Goal: Book appointment/travel/reservation

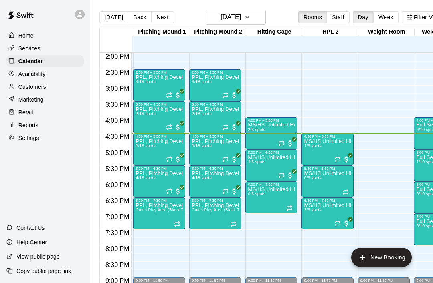
scroll to position [0, 167]
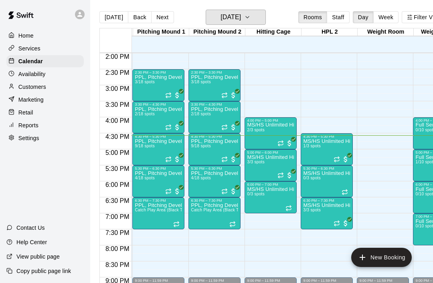
click at [256, 19] on button "[DATE]" at bounding box center [236, 17] width 60 height 15
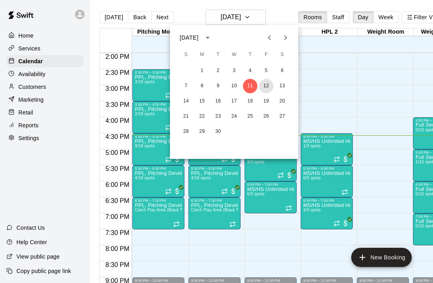
click at [270, 86] on button "12" at bounding box center [266, 86] width 14 height 14
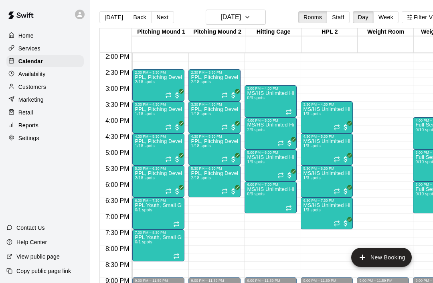
click at [352, 121] on icon "All customers have paid" at bounding box center [349, 123] width 5 height 5
click at [353, 123] on button "edit" at bounding box center [355, 129] width 16 height 16
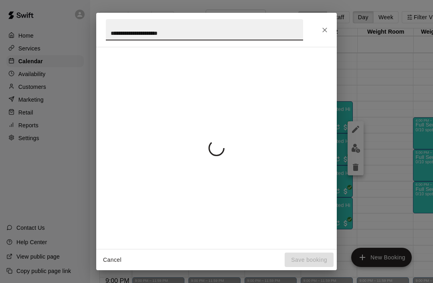
scroll to position [0, 23]
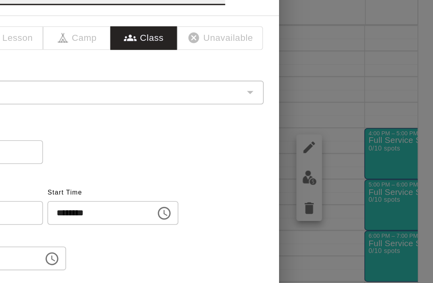
type input "**********"
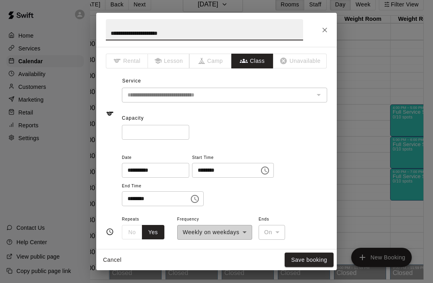
scroll to position [-1, 0]
click at [324, 30] on icon "Close" at bounding box center [324, 30] width 5 height 5
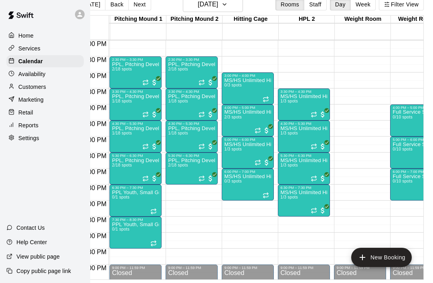
click at [259, 127] on icon "Recurring event" at bounding box center [257, 130] width 6 height 6
click at [266, 143] on img "edit" at bounding box center [262, 142] width 9 height 9
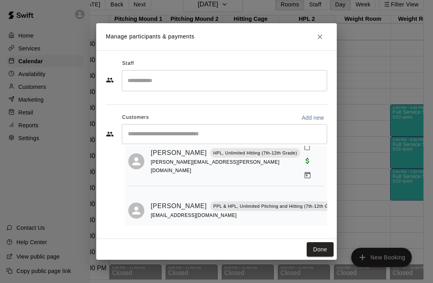
scroll to position [27, 0]
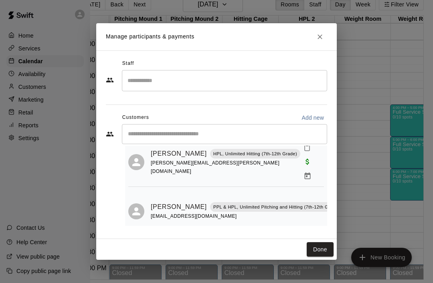
click at [324, 38] on button "Close" at bounding box center [319, 37] width 14 height 14
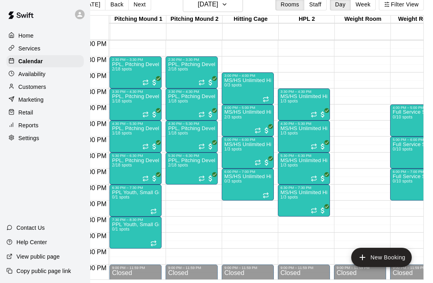
click at [316, 143] on icon "Recurring event" at bounding box center [313, 146] width 6 height 6
click at [321, 155] on img "edit" at bounding box center [318, 158] width 9 height 9
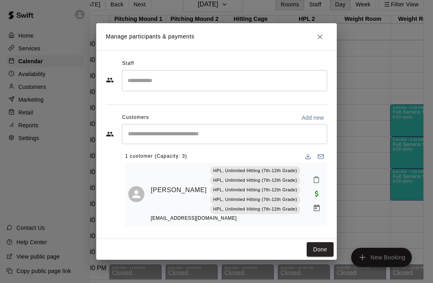
scroll to position [2, 0]
click at [326, 36] on button "Close" at bounding box center [319, 37] width 14 height 14
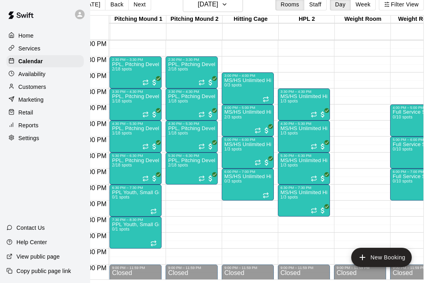
click at [262, 159] on div at bounding box center [262, 163] width 16 height 8
click at [264, 175] on img "edit" at bounding box center [262, 173] width 9 height 9
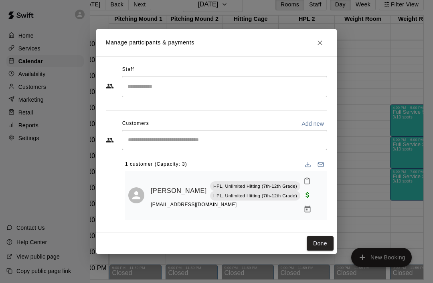
click at [323, 39] on icon "Close" at bounding box center [320, 43] width 8 height 8
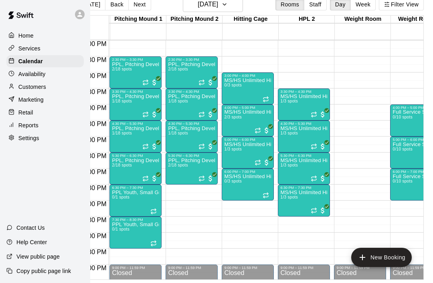
click at [320, 175] on span "All customers have paid" at bounding box center [323, 179] width 8 height 8
click at [327, 189] on img "edit" at bounding box center [327, 189] width 9 height 9
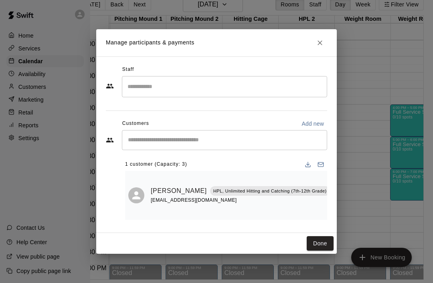
click at [320, 44] on icon "Close" at bounding box center [319, 42] width 5 height 5
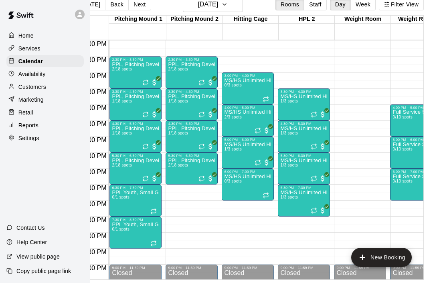
click at [260, 127] on icon "Recurring event" at bounding box center [257, 130] width 6 height 6
click at [267, 138] on img "edit" at bounding box center [262, 142] width 9 height 9
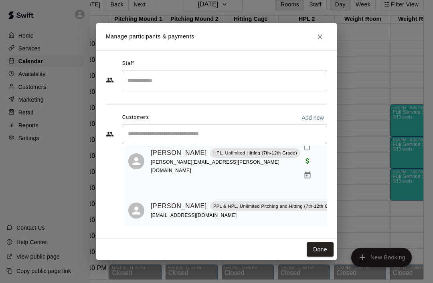
scroll to position [27, 0]
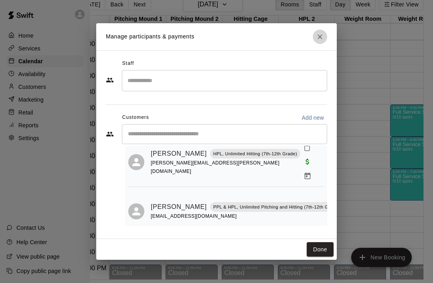
click at [320, 42] on button "Close" at bounding box center [319, 37] width 14 height 14
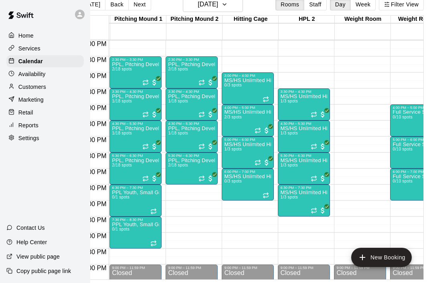
click at [313, 111] on icon "Recurring event" at bounding box center [313, 114] width 6 height 6
click at [320, 127] on img "edit" at bounding box center [318, 126] width 9 height 9
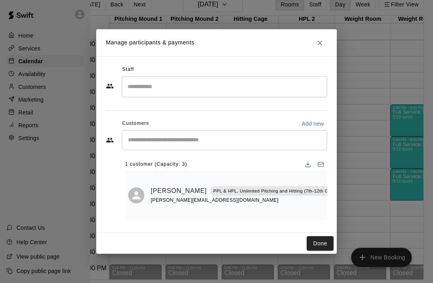
click at [322, 44] on icon "Close" at bounding box center [320, 43] width 8 height 8
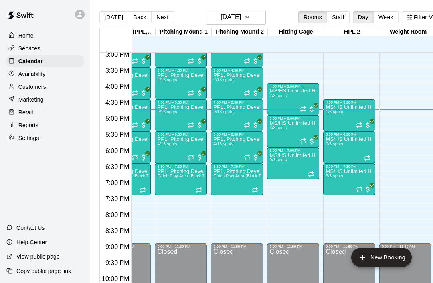
scroll to position [483, 146]
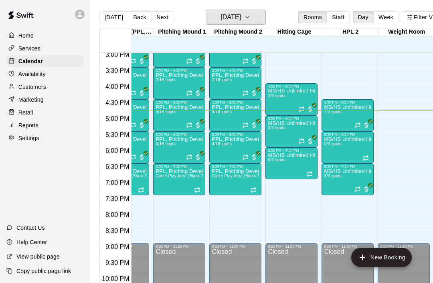
click at [241, 14] on h6 "[DATE]" at bounding box center [230, 17] width 20 height 11
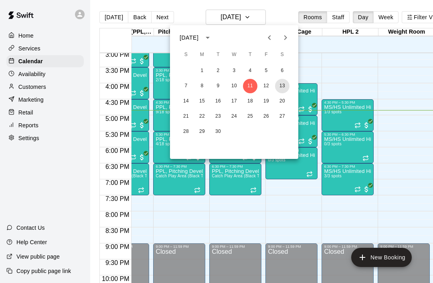
click at [286, 84] on button "13" at bounding box center [282, 86] width 14 height 14
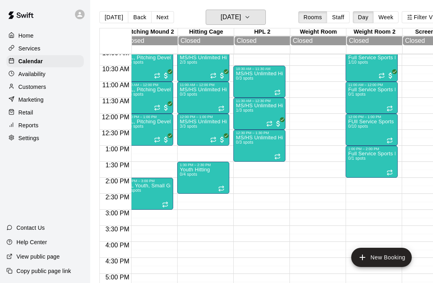
scroll to position [0, 0]
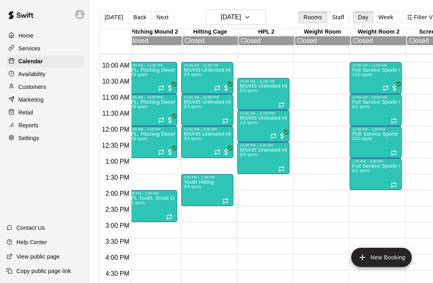
click at [279, 137] on span "All customers have paid" at bounding box center [282, 136] width 8 height 8
click at [288, 144] on img "edit" at bounding box center [292, 139] width 9 height 9
click at [221, 156] on div at bounding box center [222, 152] width 16 height 8
click at [224, 160] on img "edit" at bounding box center [228, 155] width 9 height 9
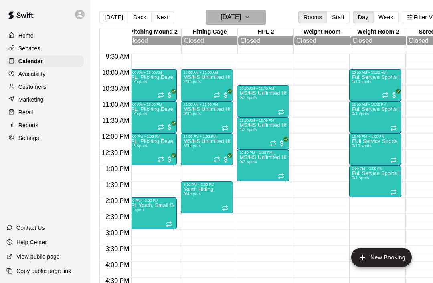
click at [261, 24] on button "Saturday Sep 13" at bounding box center [236, 17] width 60 height 15
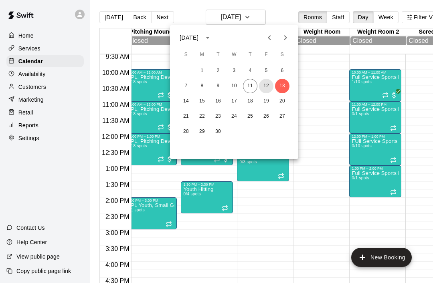
click at [266, 90] on button "12" at bounding box center [266, 86] width 14 height 14
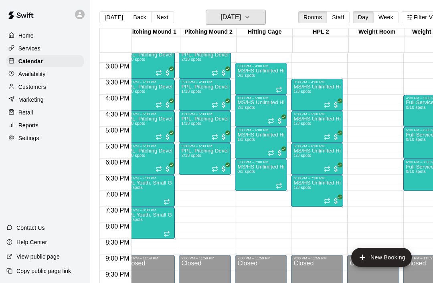
scroll to position [0, 178]
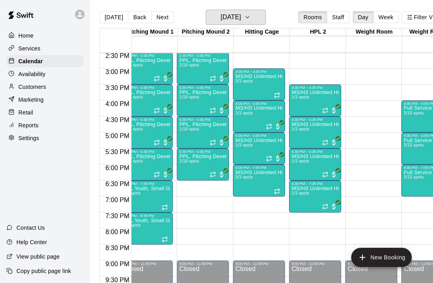
click at [249, 18] on icon "button" at bounding box center [247, 17] width 3 height 2
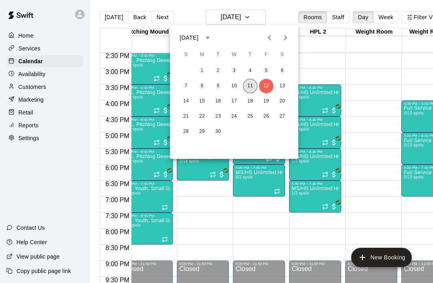
click at [252, 86] on button "11" at bounding box center [250, 86] width 14 height 14
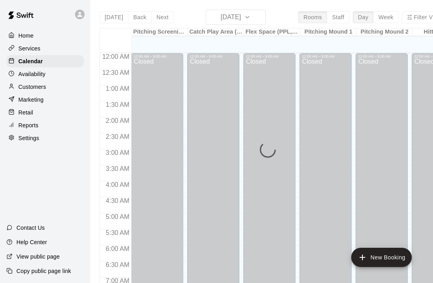
scroll to position [481, 0]
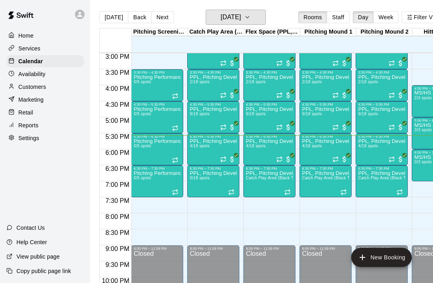
click at [261, 23] on button "[DATE]" at bounding box center [236, 17] width 60 height 15
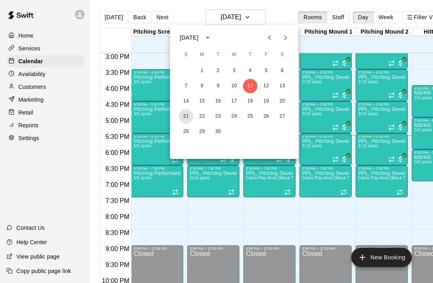
click at [187, 118] on button "21" at bounding box center [186, 116] width 14 height 14
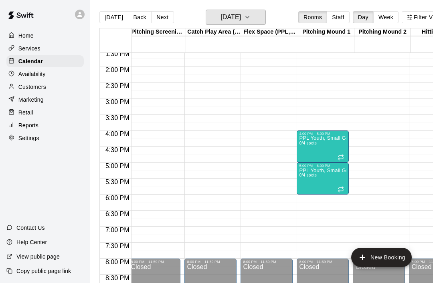
scroll to position [433, 2]
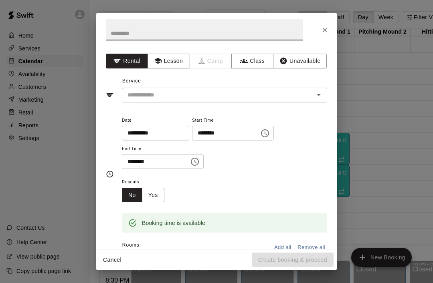
click at [324, 32] on icon "Close" at bounding box center [325, 30] width 8 height 8
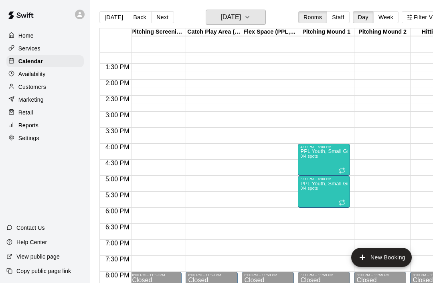
scroll to position [421, 1]
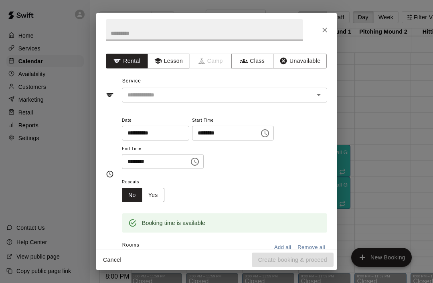
click at [237, 32] on input "text" at bounding box center [204, 29] width 197 height 21
type input "*"
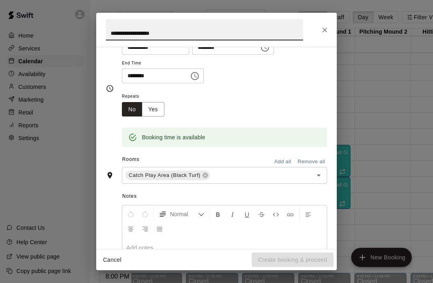
scroll to position [86, 0]
click at [319, 175] on icon "Open" at bounding box center [319, 175] width 10 height 10
type input "**********"
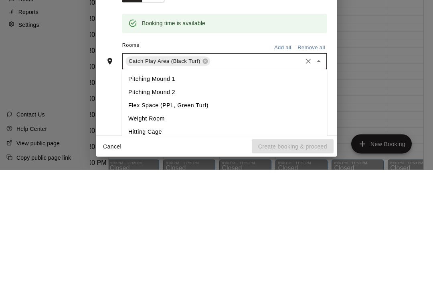
click at [134, 186] on li "Pitching Mound 1" at bounding box center [224, 192] width 205 height 13
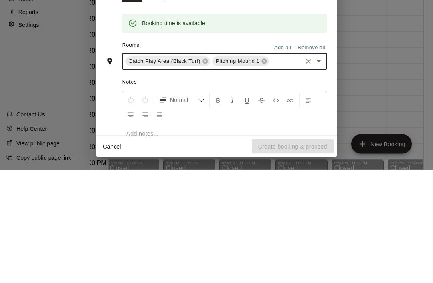
click at [321, 170] on icon "Open" at bounding box center [319, 175] width 10 height 10
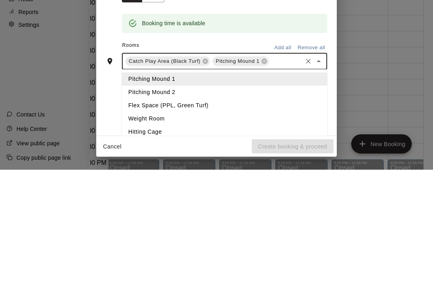
click at [133, 200] on li "Pitching Mound 2" at bounding box center [224, 206] width 205 height 13
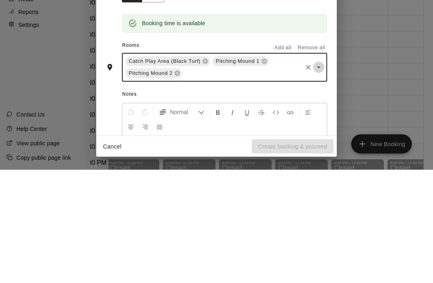
click at [323, 175] on button "Open" at bounding box center [318, 180] width 11 height 11
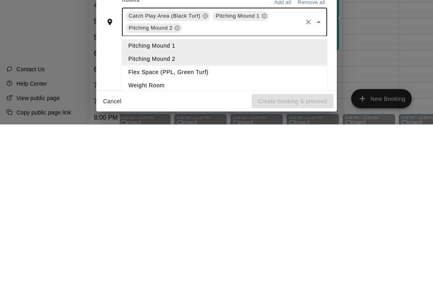
scroll to position [2, 8]
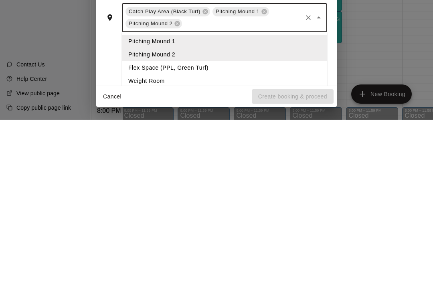
click at [132, 225] on li "Flex Space (PPL, Green Turf)" at bounding box center [224, 231] width 205 height 13
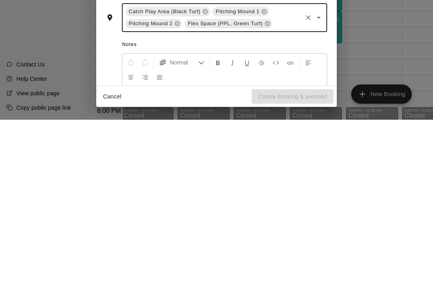
scroll to position [87, 0]
click at [321, 175] on icon "Open" at bounding box center [319, 180] width 10 height 10
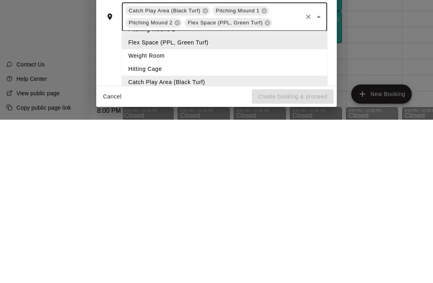
scroll to position [30, 0]
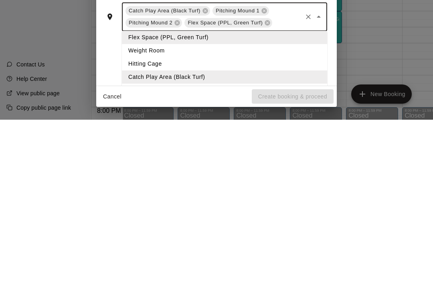
click at [136, 221] on li "Hitting Cage" at bounding box center [224, 227] width 205 height 13
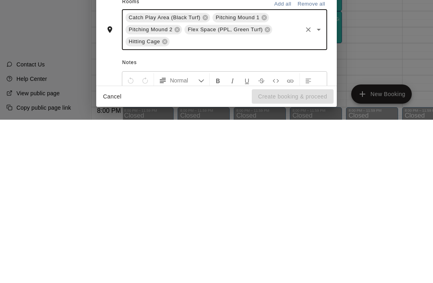
scroll to position [79, 0]
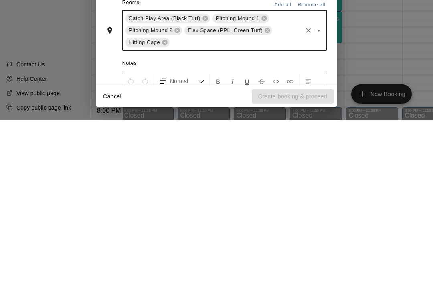
click at [323, 189] on icon "Open" at bounding box center [319, 194] width 10 height 10
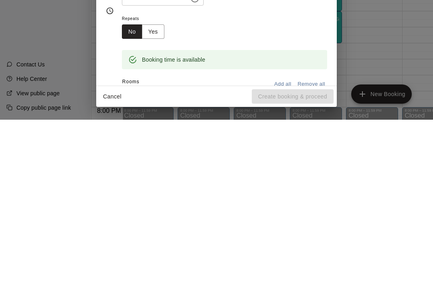
scroll to position [0, 0]
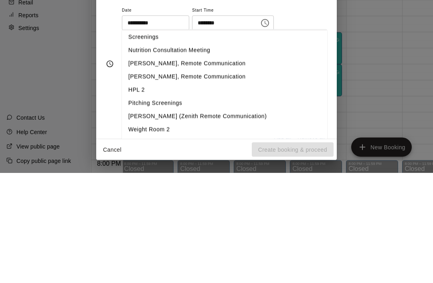
click at [318, 115] on div "**********" at bounding box center [224, 142] width 205 height 54
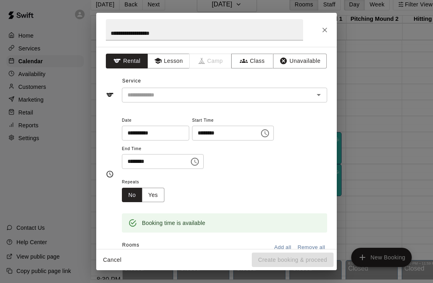
click at [320, 93] on icon "Open" at bounding box center [319, 95] width 10 height 10
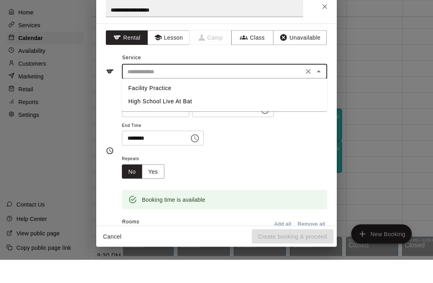
click at [262, 105] on li "Facility Practice" at bounding box center [224, 111] width 205 height 13
type input "**********"
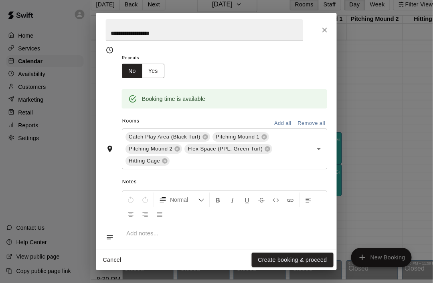
scroll to position [38, 9]
click at [321, 255] on button "Create booking & proceed" at bounding box center [293, 260] width 82 height 15
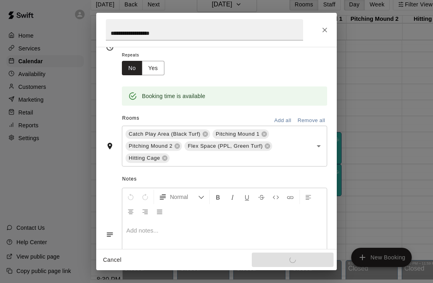
click at [321, 255] on div "Cancel Create booking & proceed" at bounding box center [216, 260] width 240 height 21
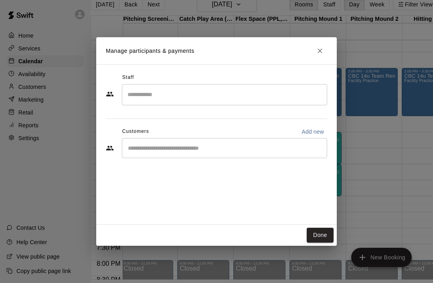
click at [328, 228] on button "Done" at bounding box center [319, 235] width 27 height 15
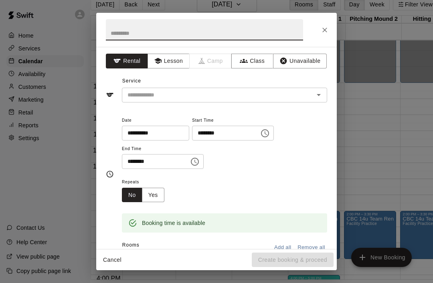
scroll to position [0, 3]
click at [325, 28] on icon "Close" at bounding box center [325, 30] width 8 height 8
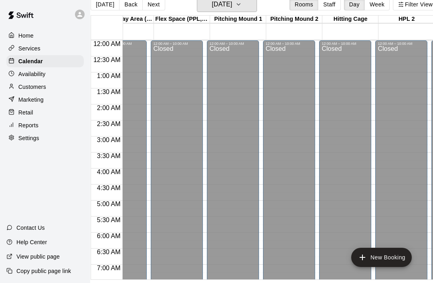
scroll to position [0, 0]
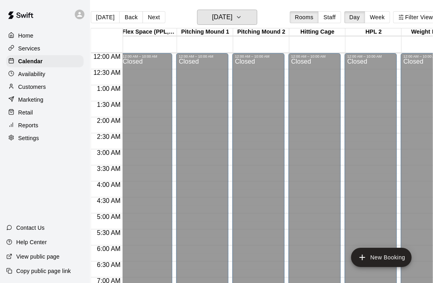
click at [243, 23] on button "Sunday Sep 21" at bounding box center [227, 17] width 60 height 15
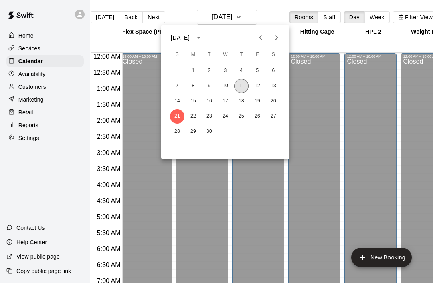
click at [243, 85] on button "11" at bounding box center [241, 86] width 14 height 14
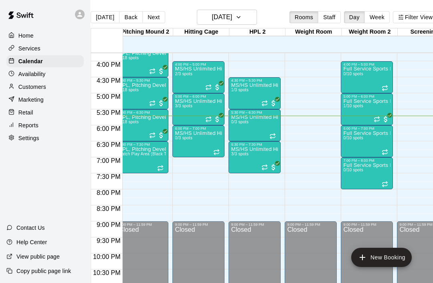
click at [265, 166] on icon "Recurring event" at bounding box center [264, 166] width 5 height 1
click at [273, 192] on img "edit" at bounding box center [270, 193] width 9 height 9
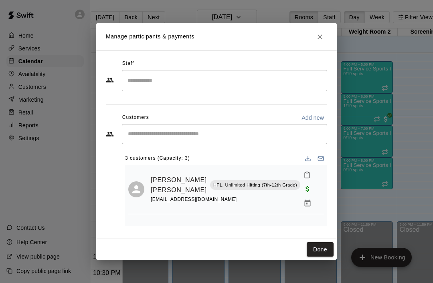
click at [304, 200] on icon "Manage bookings & payment" at bounding box center [307, 203] width 6 height 7
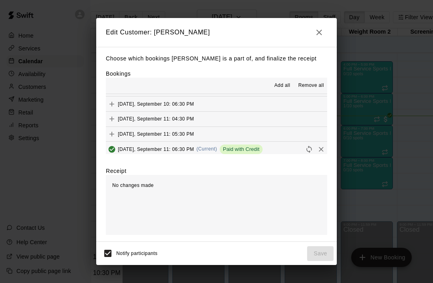
click at [322, 147] on icon "Remove" at bounding box center [321, 149] width 5 height 5
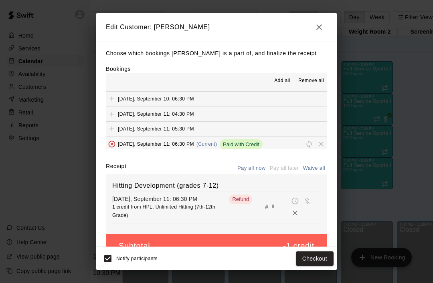
click at [314, 260] on button "Checkout" at bounding box center [315, 259] width 38 height 15
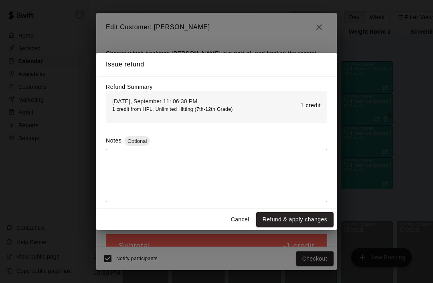
click at [292, 221] on button "Refund & apply changes" at bounding box center [294, 219] width 77 height 15
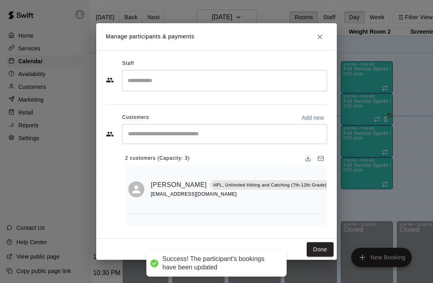
click at [320, 250] on button "Done" at bounding box center [319, 249] width 27 height 15
